Goal: Use online tool/utility: Use online tool/utility

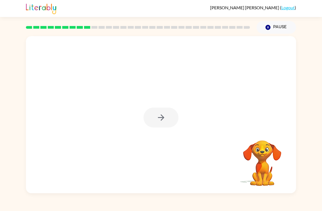
click at [166, 118] on div at bounding box center [161, 117] width 35 height 20
click at [169, 116] on div at bounding box center [161, 117] width 35 height 20
click at [163, 120] on div at bounding box center [161, 117] width 35 height 20
click at [163, 119] on div at bounding box center [161, 117] width 35 height 20
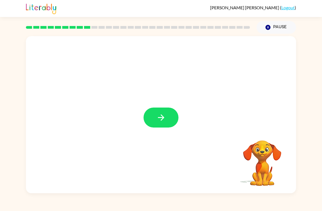
click at [172, 121] on button "button" at bounding box center [161, 117] width 35 height 20
click at [171, 118] on div at bounding box center [161, 82] width 270 height 93
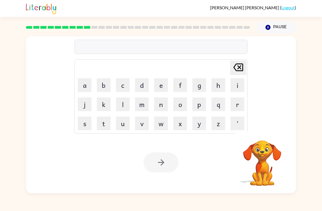
click at [237, 110] on button "r" at bounding box center [238, 104] width 14 height 14
click at [160, 89] on button "e" at bounding box center [161, 85] width 14 height 14
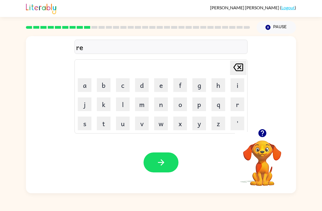
click at [179, 87] on button "f" at bounding box center [180, 85] width 14 height 14
click at [266, 136] on icon "button" at bounding box center [262, 133] width 8 height 8
click at [180, 107] on button "o" at bounding box center [180, 104] width 14 height 14
click at [234, 107] on button "r" at bounding box center [238, 104] width 14 height 14
click at [160, 83] on button "e" at bounding box center [161, 85] width 14 height 14
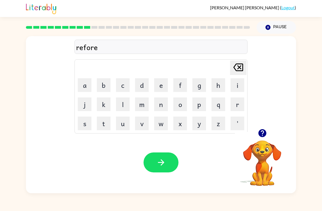
click at [86, 127] on button "s" at bounding box center [85, 123] width 14 height 14
click at [101, 124] on button "t" at bounding box center [104, 123] width 14 height 14
click at [167, 162] on button "button" at bounding box center [161, 162] width 35 height 20
click at [205, 103] on button "p" at bounding box center [200, 104] width 14 height 14
click at [237, 103] on button "r" at bounding box center [238, 104] width 14 height 14
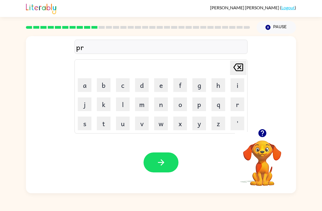
click at [157, 85] on button "e" at bounding box center [161, 85] width 14 height 14
click at [213, 87] on button "h" at bounding box center [219, 85] width 14 height 14
click at [159, 86] on button "e" at bounding box center [161, 85] width 14 height 14
click at [86, 91] on button "a" at bounding box center [85, 85] width 14 height 14
click at [104, 117] on button "t" at bounding box center [104, 123] width 14 height 14
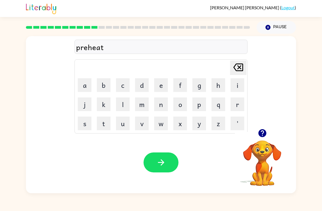
click at [166, 161] on button "button" at bounding box center [161, 162] width 35 height 20
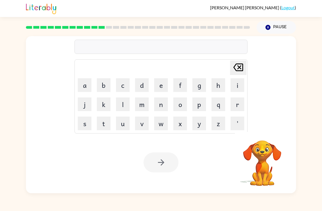
click at [164, 127] on button "w" at bounding box center [161, 123] width 14 height 14
click at [240, 81] on button "i" at bounding box center [238, 85] width 14 height 14
click at [80, 118] on button "s" at bounding box center [85, 123] width 14 height 14
click at [163, 77] on td "e" at bounding box center [161, 85] width 19 height 19
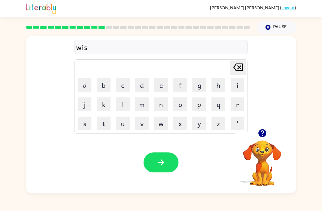
click at [160, 87] on button "e" at bounding box center [161, 85] width 14 height 14
click at [164, 162] on icon "button" at bounding box center [161, 162] width 6 height 6
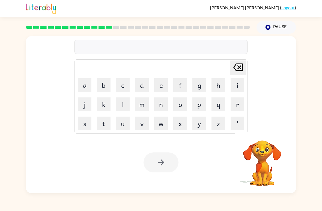
click at [156, 120] on button "w" at bounding box center [161, 123] width 14 height 14
click at [160, 83] on button "e" at bounding box center [161, 85] width 14 height 14
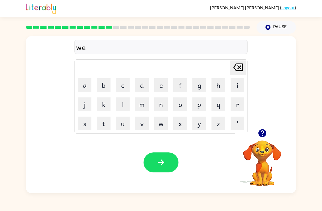
click at [122, 108] on button "l" at bounding box center [123, 104] width 14 height 14
click at [105, 86] on button "b" at bounding box center [104, 85] width 14 height 14
click at [182, 105] on button "o" at bounding box center [180, 104] width 14 height 14
click at [161, 103] on button "n" at bounding box center [161, 104] width 14 height 14
click at [158, 83] on button "e" at bounding box center [161, 85] width 14 height 14
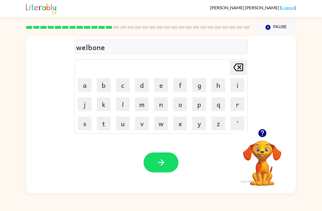
click at [158, 160] on icon "button" at bounding box center [162, 162] width 10 height 10
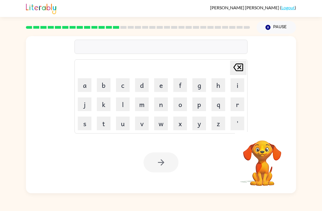
click at [184, 80] on button "f" at bounding box center [180, 85] width 14 height 14
click at [127, 106] on button "l" at bounding box center [123, 104] width 14 height 14
click at [88, 88] on button "a" at bounding box center [85, 85] width 14 height 14
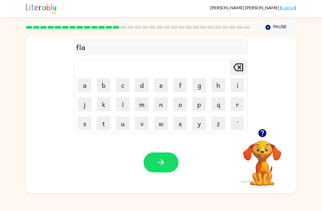
click at [160, 123] on button "w" at bounding box center [161, 123] width 14 height 14
click at [123, 107] on button "l" at bounding box center [123, 104] width 14 height 14
click at [157, 84] on button "e" at bounding box center [161, 85] width 14 height 14
click at [84, 124] on button "s" at bounding box center [85, 123] width 14 height 14
click at [83, 124] on button "s" at bounding box center [85, 123] width 14 height 14
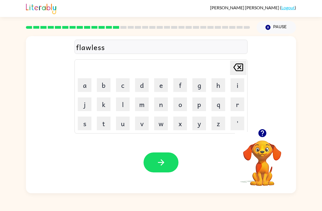
click at [153, 165] on button "button" at bounding box center [161, 162] width 35 height 20
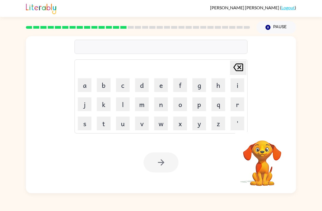
click at [85, 83] on button "a" at bounding box center [85, 85] width 14 height 14
click at [203, 102] on button "p" at bounding box center [200, 104] width 14 height 14
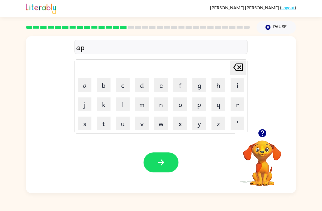
click at [235, 104] on button "r" at bounding box center [238, 104] width 14 height 14
click at [234, 87] on button "i" at bounding box center [238, 85] width 14 height 14
click at [160, 6] on div "[PERSON_NAME] ( Logout )" at bounding box center [161, 8] width 270 height 17
click at [164, 104] on button "n" at bounding box center [161, 104] width 14 height 14
click at [155, 85] on button "e" at bounding box center [161, 85] width 14 height 14
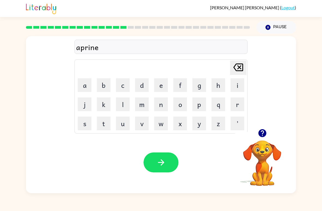
click at [172, 88] on td "f" at bounding box center [180, 85] width 19 height 19
click at [157, 161] on icon "button" at bounding box center [162, 162] width 10 height 10
click at [205, 103] on button "p" at bounding box center [200, 104] width 14 height 14
click at [182, 99] on button "o" at bounding box center [180, 104] width 14 height 14
click at [244, 103] on button "r" at bounding box center [238, 104] width 14 height 14
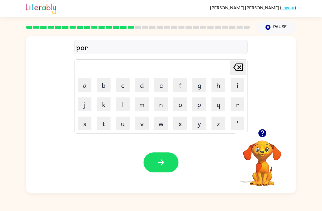
click at [115, 84] on td "c" at bounding box center [123, 85] width 19 height 19
click at [119, 85] on button "c" at bounding box center [123, 85] width 14 height 14
click at [219, 84] on button "h" at bounding box center [219, 85] width 14 height 14
click at [162, 82] on button "e" at bounding box center [161, 85] width 14 height 14
click at [159, 165] on icon "button" at bounding box center [162, 162] width 10 height 10
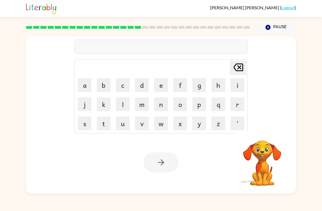
click at [158, 122] on button "w" at bounding box center [161, 123] width 14 height 14
click at [159, 85] on button "e" at bounding box center [161, 85] width 14 height 14
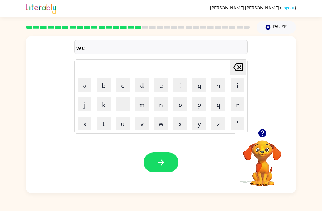
click at [197, 84] on button "g" at bounding box center [200, 85] width 14 height 14
click at [147, 159] on button "button" at bounding box center [161, 162] width 35 height 20
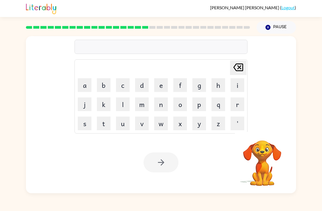
click at [142, 84] on button "d" at bounding box center [142, 85] width 14 height 14
click at [238, 102] on button "r" at bounding box center [238, 104] width 14 height 14
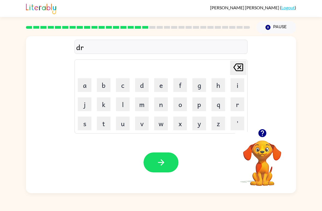
click at [119, 124] on button "u" at bounding box center [123, 123] width 14 height 14
click at [140, 108] on button "m" at bounding box center [142, 104] width 14 height 14
click at [148, 87] on button "d" at bounding box center [142, 85] width 14 height 14
click at [237, 70] on icon "[PERSON_NAME] last character input" at bounding box center [238, 67] width 13 height 13
click at [163, 89] on button "e" at bounding box center [161, 85] width 14 height 14
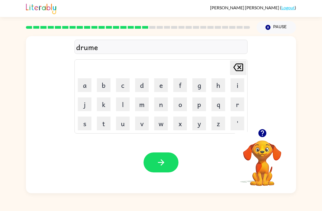
click at [234, 102] on button "r" at bounding box center [238, 104] width 14 height 14
click at [156, 165] on button "button" at bounding box center [161, 162] width 35 height 20
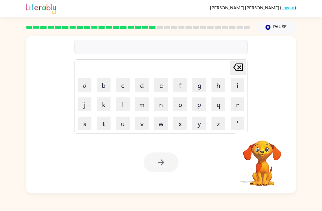
click at [15, 134] on div "[PERSON_NAME] last character input a b c d e f g h i j k l m n o p q r s t u v …" at bounding box center [161, 113] width 322 height 159
click at [185, 82] on button "f" at bounding box center [180, 85] width 14 height 14
click at [86, 91] on button "a" at bounding box center [85, 85] width 14 height 14
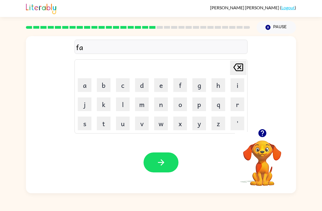
click at [148, 109] on button "m" at bounding box center [142, 104] width 14 height 14
click at [240, 83] on button "i" at bounding box center [238, 85] width 14 height 14
click at [123, 108] on button "l" at bounding box center [123, 104] width 14 height 14
click at [199, 128] on button "y" at bounding box center [200, 123] width 14 height 14
click at [80, 129] on button "s" at bounding box center [85, 123] width 14 height 14
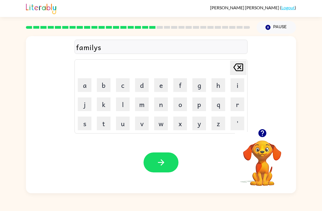
click at [140, 199] on div "[PERSON_NAME] ( Logout ) Pause Pause familys Delete Delete last character input…" at bounding box center [161, 105] width 322 height 211
click at [164, 153] on button "button" at bounding box center [161, 162] width 35 height 20
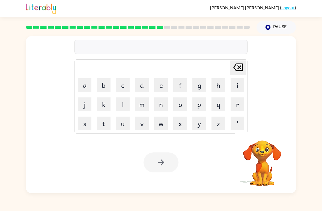
click at [140, 86] on button "d" at bounding box center [142, 85] width 14 height 14
click at [158, 84] on button "e" at bounding box center [161, 85] width 14 height 14
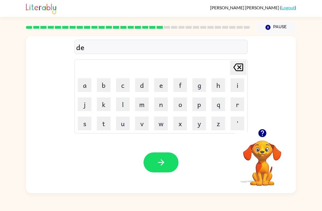
click at [125, 82] on button "c" at bounding box center [123, 85] width 14 height 14
click at [87, 88] on button "a" at bounding box center [85, 85] width 14 height 14
click at [162, 88] on button "e" at bounding box center [161, 85] width 14 height 14
click at [158, 172] on button "button" at bounding box center [161, 162] width 35 height 20
click at [161, 168] on div at bounding box center [161, 162] width 35 height 20
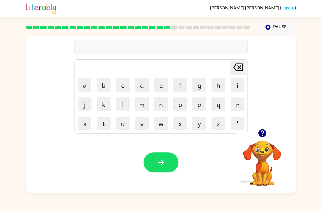
click at [199, 84] on button "g" at bounding box center [200, 85] width 14 height 14
click at [81, 81] on button "a" at bounding box center [85, 85] width 14 height 14
click at [78, 86] on button "a" at bounding box center [85, 85] width 14 height 14
click at [98, 126] on button "t" at bounding box center [104, 123] width 14 height 14
click at [237, 63] on icon "[PERSON_NAME] last character input" at bounding box center [238, 67] width 13 height 13
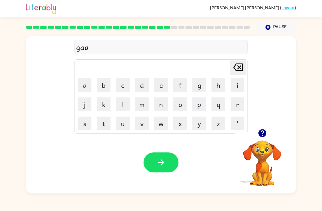
click at [237, 63] on icon "[PERSON_NAME] last character input" at bounding box center [238, 67] width 13 height 13
click at [259, 138] on icon "button" at bounding box center [263, 133] width 10 height 10
click at [103, 128] on button "t" at bounding box center [104, 123] width 14 height 14
click at [212, 84] on button "h" at bounding box center [219, 85] width 14 height 14
click at [162, 85] on button "e" at bounding box center [161, 85] width 14 height 14
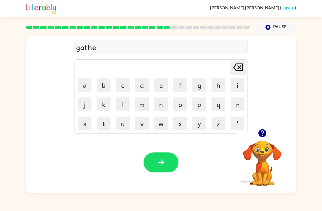
click at [237, 102] on button "r" at bounding box center [238, 104] width 14 height 14
click at [160, 86] on button "e" at bounding box center [161, 85] width 14 height 14
click at [142, 83] on button "d" at bounding box center [142, 85] width 14 height 14
click at [157, 165] on icon "button" at bounding box center [162, 162] width 10 height 10
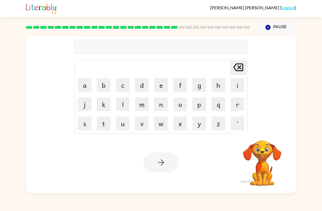
click at [196, 105] on button "p" at bounding box center [200, 104] width 14 height 14
click at [237, 104] on button "r" at bounding box center [238, 104] width 14 height 14
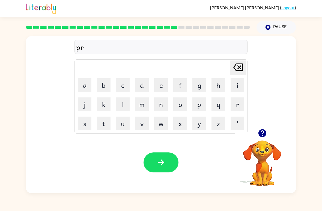
click at [156, 84] on button "e" at bounding box center [161, 85] width 14 height 14
click at [123, 83] on button "c" at bounding box center [123, 85] width 14 height 14
click at [237, 78] on button "i" at bounding box center [238, 85] width 14 height 14
click at [120, 87] on button "c" at bounding box center [123, 85] width 14 height 14
click at [120, 108] on button "l" at bounding box center [123, 104] width 14 height 14
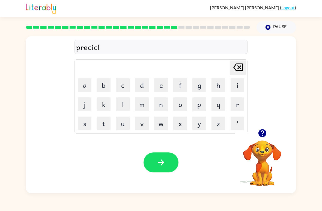
click at [162, 80] on button "e" at bounding box center [161, 85] width 14 height 14
click at [157, 164] on icon "button" at bounding box center [162, 162] width 10 height 10
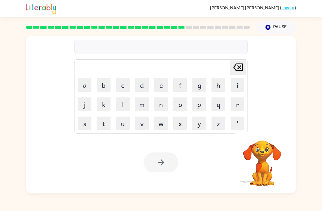
click at [81, 126] on button "s" at bounding box center [85, 123] width 14 height 14
click at [104, 127] on button "t" at bounding box center [104, 123] width 14 height 14
click at [238, 98] on button "r" at bounding box center [238, 104] width 14 height 14
click at [235, 79] on button "i" at bounding box center [238, 85] width 14 height 14
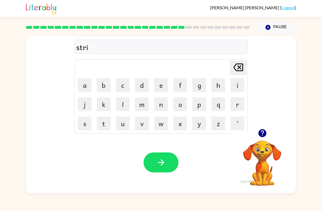
click at [126, 75] on table "[PERSON_NAME] last character input a b c d e f g h i j k l m n o p q r s t u v …" at bounding box center [161, 96] width 173 height 73
click at [123, 84] on button "c" at bounding box center [123, 85] width 14 height 14
click at [160, 85] on button "e" at bounding box center [161, 85] width 14 height 14
click at [238, 64] on icon at bounding box center [239, 67] width 10 height 8
click at [86, 88] on button "a" at bounding box center [85, 85] width 14 height 14
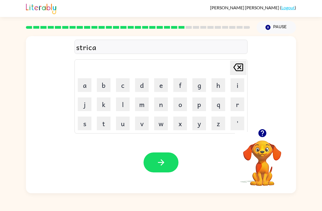
click at [234, 108] on button "r" at bounding box center [238, 104] width 14 height 14
click at [169, 160] on button "button" at bounding box center [161, 162] width 35 height 20
click at [169, 160] on div at bounding box center [161, 162] width 35 height 20
click at [158, 173] on div "Your browser must support playing .mp4 files to use Literably. Please try using…" at bounding box center [161, 161] width 270 height 61
click at [203, 82] on button "g" at bounding box center [200, 85] width 14 height 14
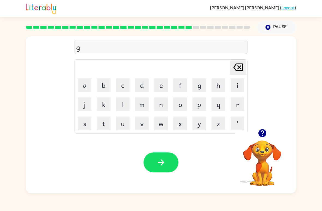
click at [242, 83] on button "i" at bounding box center [238, 85] width 14 height 14
click at [161, 105] on button "n" at bounding box center [161, 104] width 14 height 14
click at [198, 82] on button "g" at bounding box center [200, 85] width 14 height 14
click at [160, 84] on button "e" at bounding box center [161, 85] width 14 height 14
click at [234, 104] on button "r" at bounding box center [238, 104] width 14 height 14
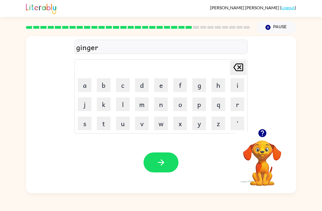
click at [169, 154] on button "button" at bounding box center [161, 162] width 35 height 20
click at [163, 167] on div at bounding box center [161, 162] width 35 height 20
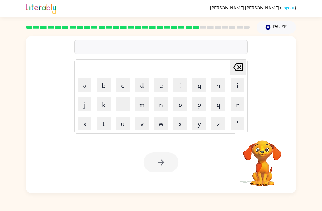
click at [125, 87] on button "c" at bounding box center [123, 85] width 14 height 14
click at [174, 101] on button "o" at bounding box center [180, 104] width 14 height 14
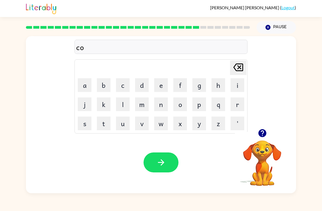
click at [156, 99] on button "n" at bounding box center [161, 104] width 14 height 14
click at [126, 83] on button "c" at bounding box center [123, 85] width 14 height 14
click at [119, 104] on button "l" at bounding box center [123, 104] width 14 height 14
click at [123, 126] on button "u" at bounding box center [123, 123] width 14 height 14
click at [102, 121] on button "t" at bounding box center [104, 123] width 14 height 14
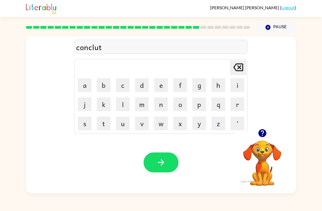
click at [158, 82] on button "e" at bounding box center [161, 85] width 14 height 14
click at [139, 82] on button "d" at bounding box center [142, 85] width 14 height 14
click at [161, 161] on icon "button" at bounding box center [162, 162] width 10 height 10
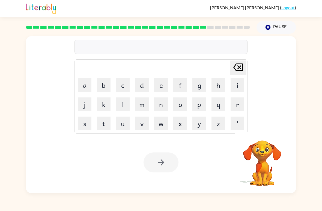
click at [255, 181] on video "Your browser must support playing .mp4 files to use Literably. Please try using…" at bounding box center [262, 159] width 55 height 55
click at [122, 85] on button "c" at bounding box center [123, 85] width 14 height 14
click at [84, 81] on button "a" at bounding box center [85, 85] width 14 height 14
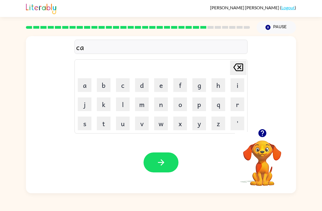
click at [103, 120] on button "t" at bounding box center [104, 123] width 14 height 14
click at [186, 91] on button "f" at bounding box center [180, 85] width 14 height 14
click at [238, 84] on button "i" at bounding box center [238, 85] width 14 height 14
click at [82, 126] on button "s" at bounding box center [85, 123] width 14 height 14
click at [213, 88] on button "h" at bounding box center [219, 85] width 14 height 14
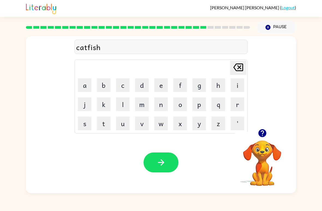
click at [155, 175] on div "Your browser must support playing .mp4 files to use Literably. Please try using…" at bounding box center [161, 161] width 270 height 61
click at [145, 171] on div at bounding box center [161, 162] width 35 height 20
click at [148, 150] on div "Your browser must support playing .mp4 files to use Literably. Please try using…" at bounding box center [161, 161] width 270 height 61
click at [146, 160] on button "button" at bounding box center [161, 162] width 35 height 20
click at [146, 160] on div at bounding box center [161, 162] width 35 height 20
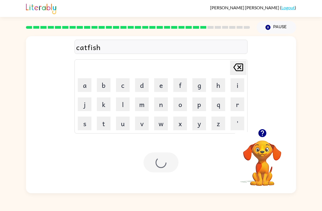
click at [148, 163] on div at bounding box center [161, 162] width 35 height 20
click at [258, 160] on video "Your browser must support playing .mp4 files to use Literably. Please try using…" at bounding box center [262, 159] width 55 height 55
click at [257, 164] on video "Your browser must support playing .mp4 files to use Literably. Please try using…" at bounding box center [262, 159] width 55 height 55
click at [260, 165] on video "Your browser must support playing .mp4 files to use Literably. Please try using…" at bounding box center [262, 159] width 55 height 55
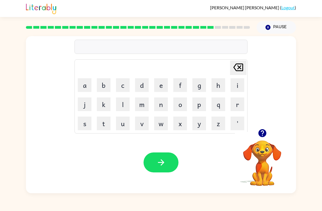
click at [179, 105] on button "o" at bounding box center [180, 104] width 14 height 14
click at [140, 124] on button "v" at bounding box center [142, 123] width 14 height 14
click at [160, 80] on button "e" at bounding box center [161, 85] width 14 height 14
click at [236, 107] on button "r" at bounding box center [238, 104] width 14 height 14
click at [101, 126] on button "t" at bounding box center [104, 123] width 14 height 14
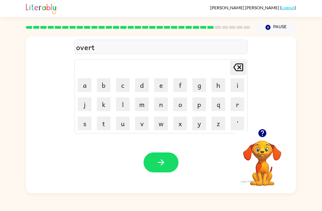
click at [240, 89] on button "i" at bounding box center [238, 85] width 14 height 14
click at [143, 104] on button "m" at bounding box center [142, 104] width 14 height 14
click at [167, 81] on button "e" at bounding box center [161, 85] width 14 height 14
click at [149, 165] on button "button" at bounding box center [161, 162] width 35 height 20
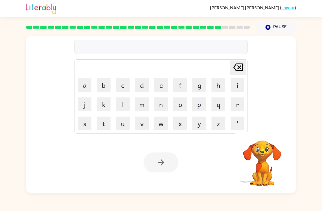
click at [199, 85] on button "g" at bounding box center [200, 85] width 14 height 14
click at [120, 105] on button "l" at bounding box center [123, 104] width 14 height 14
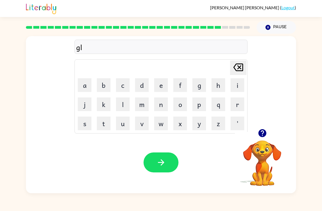
click at [176, 107] on button "o" at bounding box center [180, 104] width 14 height 14
click at [164, 122] on button "w" at bounding box center [161, 123] width 14 height 14
click at [167, 151] on div "Your browser must support playing .mp4 files to use Literably. Please try using…" at bounding box center [161, 161] width 270 height 61
click at [175, 162] on button "button" at bounding box center [161, 162] width 35 height 20
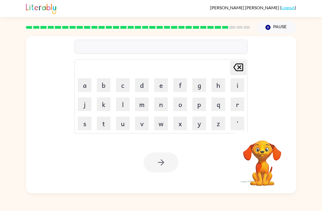
click at [158, 125] on button "w" at bounding box center [161, 123] width 14 height 14
click at [236, 81] on button "i" at bounding box center [238, 85] width 14 height 14
click at [204, 103] on button "p" at bounding box center [200, 104] width 14 height 14
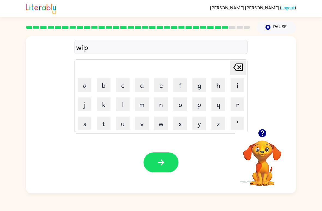
click at [102, 125] on button "t" at bounding box center [104, 123] width 14 height 14
click at [217, 89] on button "h" at bounding box center [219, 85] width 14 height 14
click at [140, 157] on div "Your browser must support playing .mp4 files to use Literably. Please try using…" at bounding box center [161, 161] width 270 height 61
click at [171, 163] on button "button" at bounding box center [161, 162] width 35 height 20
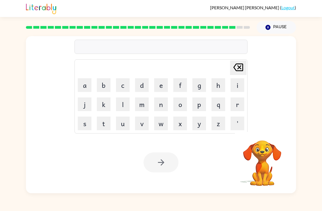
click at [86, 84] on button "a" at bounding box center [85, 85] width 14 height 14
click at [83, 129] on button "s" at bounding box center [85, 123] width 14 height 14
click at [105, 124] on button "t" at bounding box center [104, 123] width 14 height 14
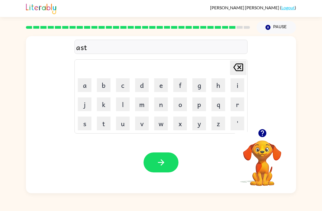
click at [159, 89] on button "e" at bounding box center [161, 85] width 14 height 14
click at [235, 100] on button "r" at bounding box center [238, 104] width 14 height 14
click at [182, 103] on button "o" at bounding box center [180, 104] width 14 height 14
click at [242, 83] on button "i" at bounding box center [238, 85] width 14 height 14
click at [141, 83] on button "d" at bounding box center [142, 85] width 14 height 14
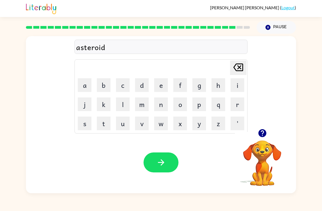
click at [171, 166] on button "button" at bounding box center [161, 162] width 35 height 20
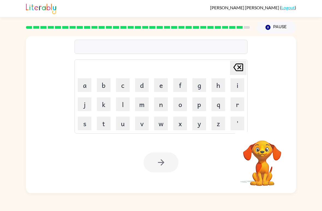
click at [140, 102] on button "m" at bounding box center [142, 104] width 14 height 14
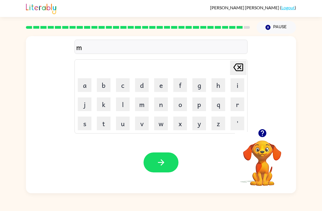
click at [80, 89] on button "a" at bounding box center [85, 85] width 14 height 14
click at [87, 126] on button "s" at bounding box center [85, 123] width 14 height 14
click at [105, 121] on button "t" at bounding box center [104, 123] width 14 height 14
click at [160, 84] on button "e" at bounding box center [161, 85] width 14 height 14
click at [241, 103] on button "r" at bounding box center [238, 104] width 14 height 14
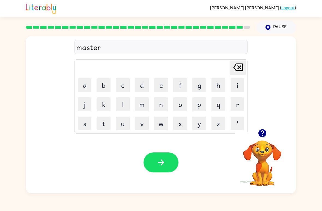
click at [200, 106] on button "p" at bounding box center [200, 104] width 14 height 14
click at [232, 84] on button "i" at bounding box center [238, 85] width 14 height 14
click at [159, 89] on button "e" at bounding box center [161, 85] width 14 height 14
click at [122, 87] on button "c" at bounding box center [123, 85] width 14 height 14
click at [165, 83] on button "e" at bounding box center [161, 85] width 14 height 14
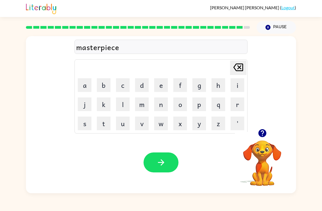
click at [158, 164] on icon "button" at bounding box center [162, 162] width 10 height 10
